Goal: Transaction & Acquisition: Purchase product/service

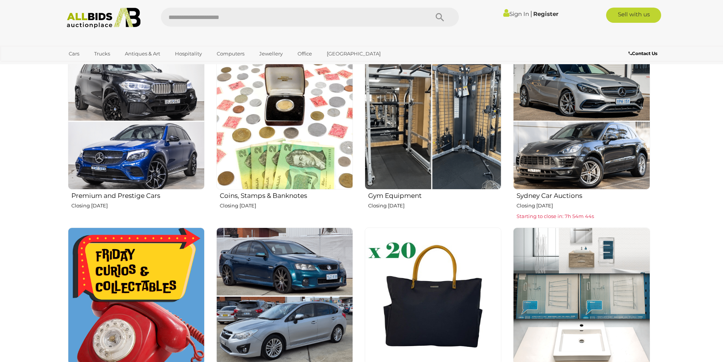
scroll to position [304, 0]
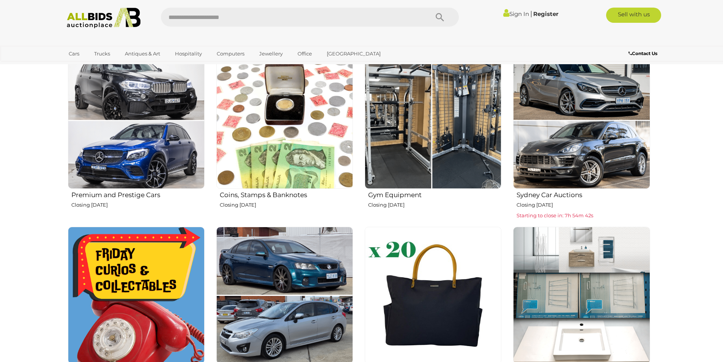
click at [455, 153] on img at bounding box center [433, 120] width 137 height 137
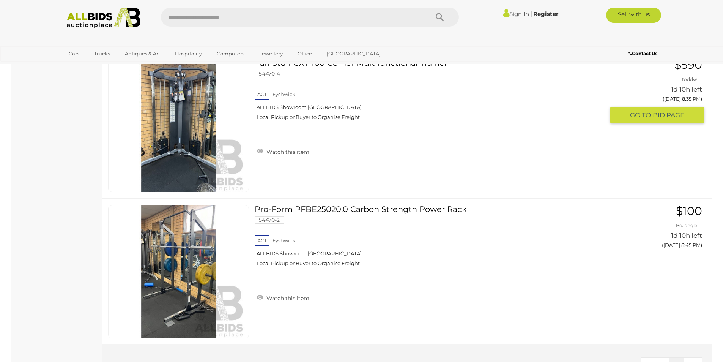
scroll to position [809, 0]
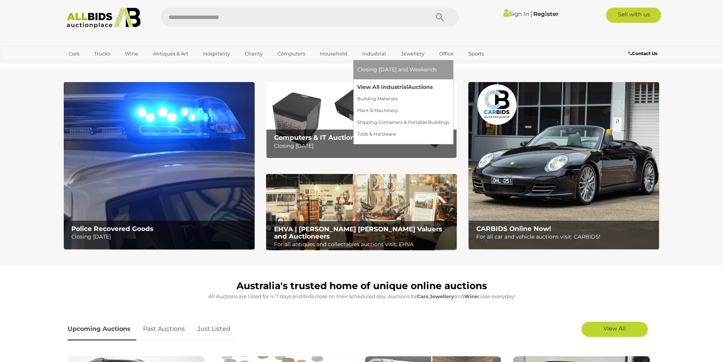
click at [368, 84] on link "View All Industrial Auctions" at bounding box center [403, 87] width 92 height 12
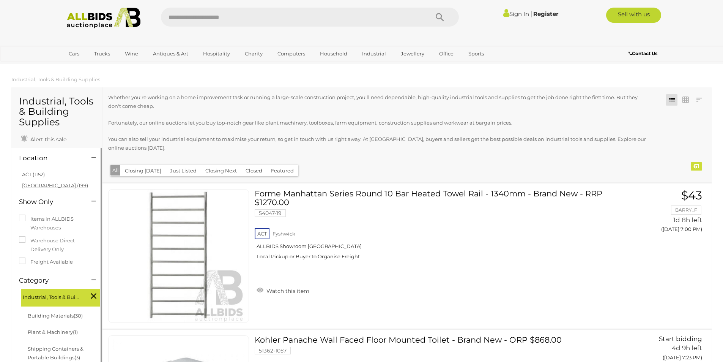
click at [31, 185] on link "NSW (199)" at bounding box center [55, 185] width 66 height 6
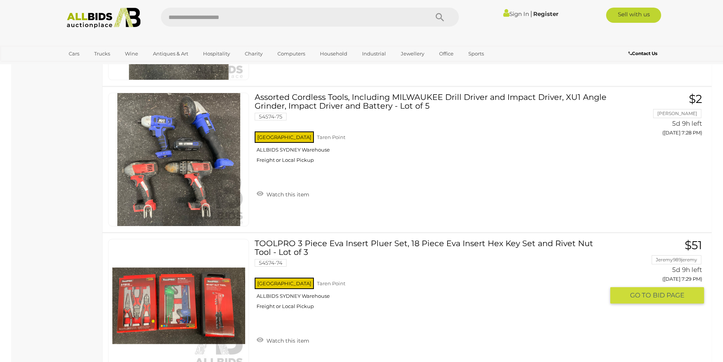
scroll to position [2833, 0]
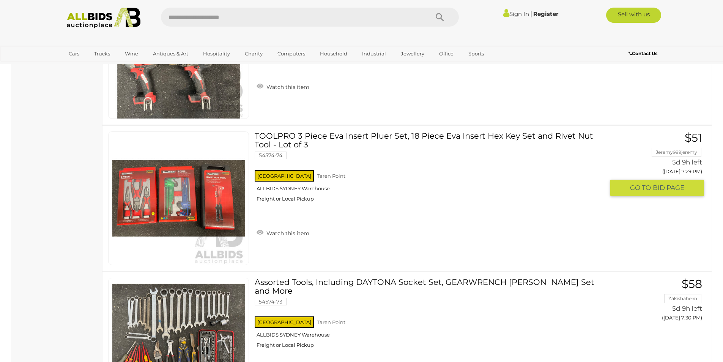
click at [171, 206] on img at bounding box center [178, 198] width 133 height 133
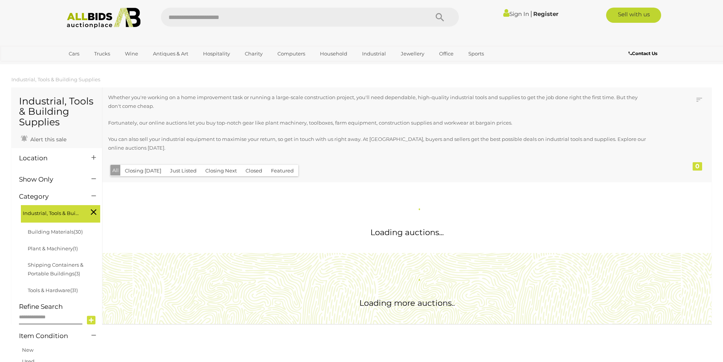
scroll to position [471, 0]
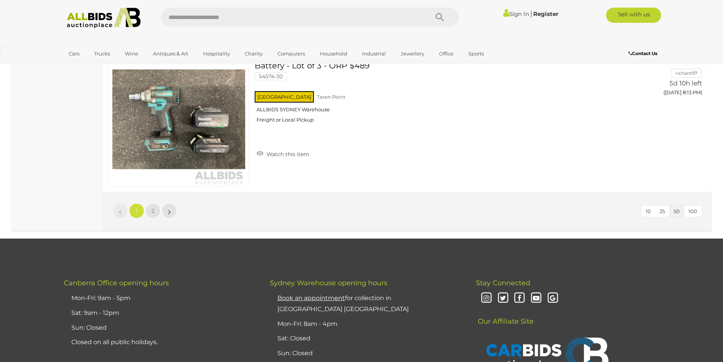
scroll to position [7296, 0]
